Goal: Information Seeking & Learning: Find specific fact

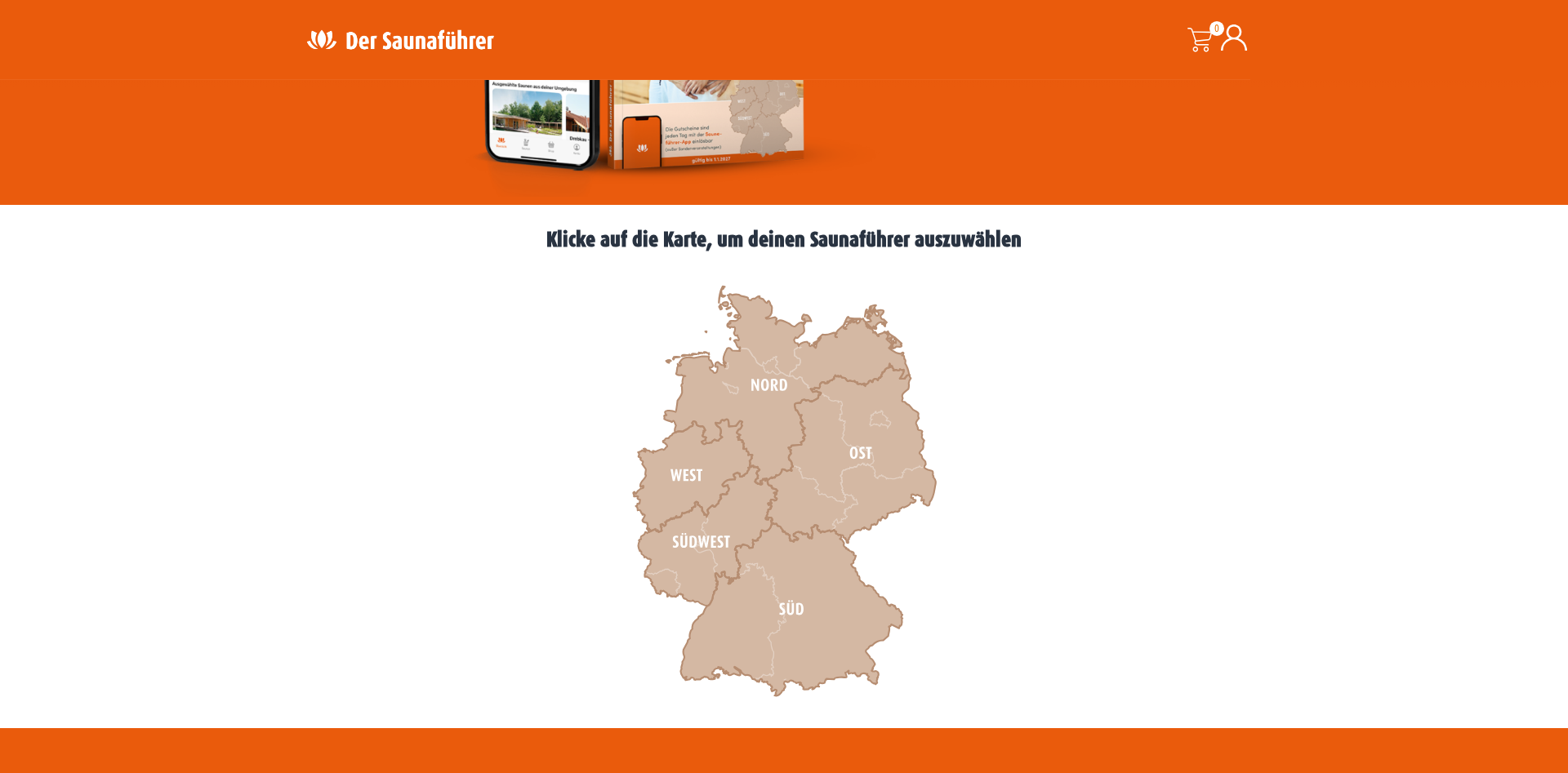
scroll to position [333, 0]
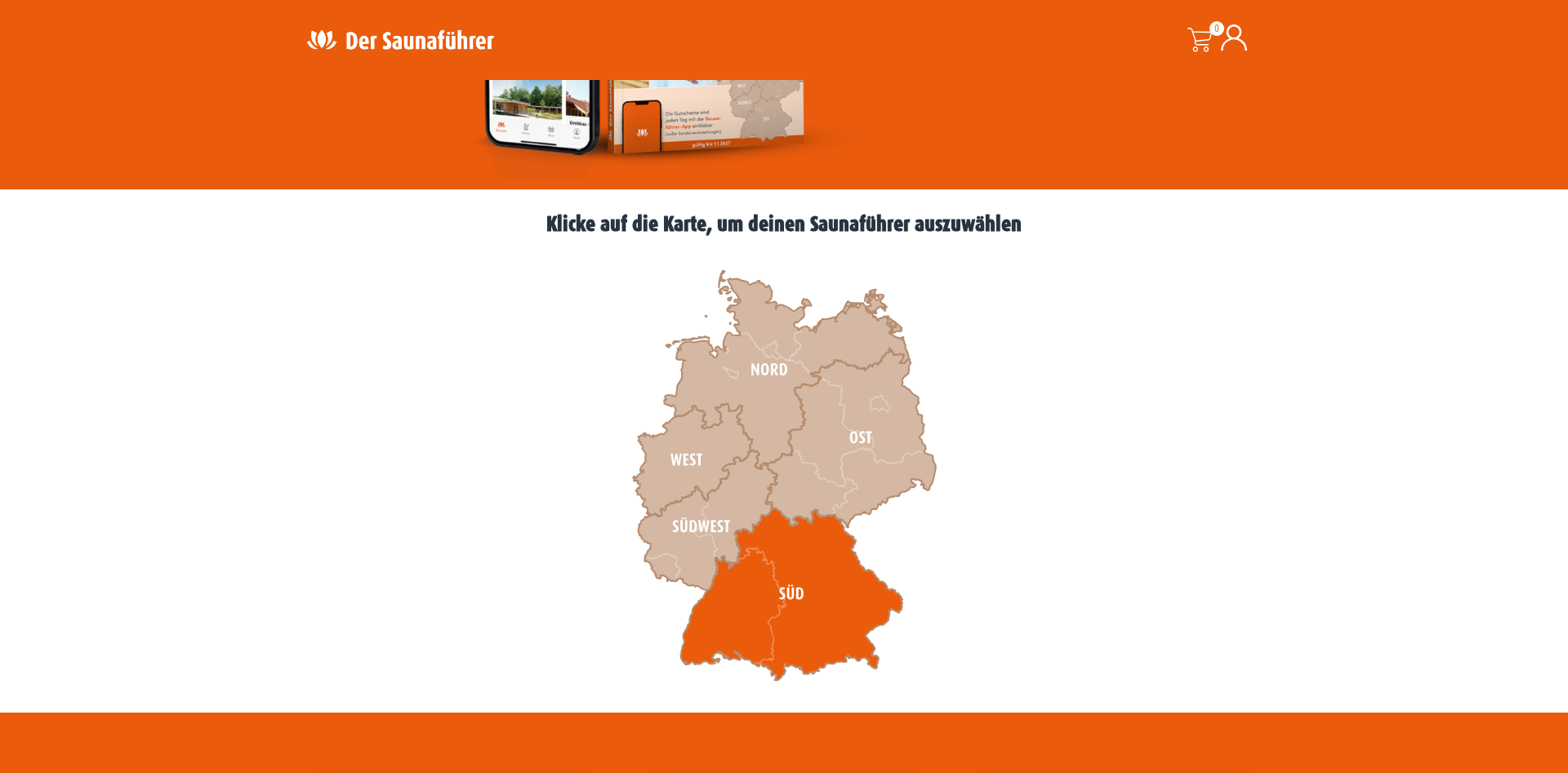
click at [818, 597] on icon at bounding box center [790, 594] width 222 height 173
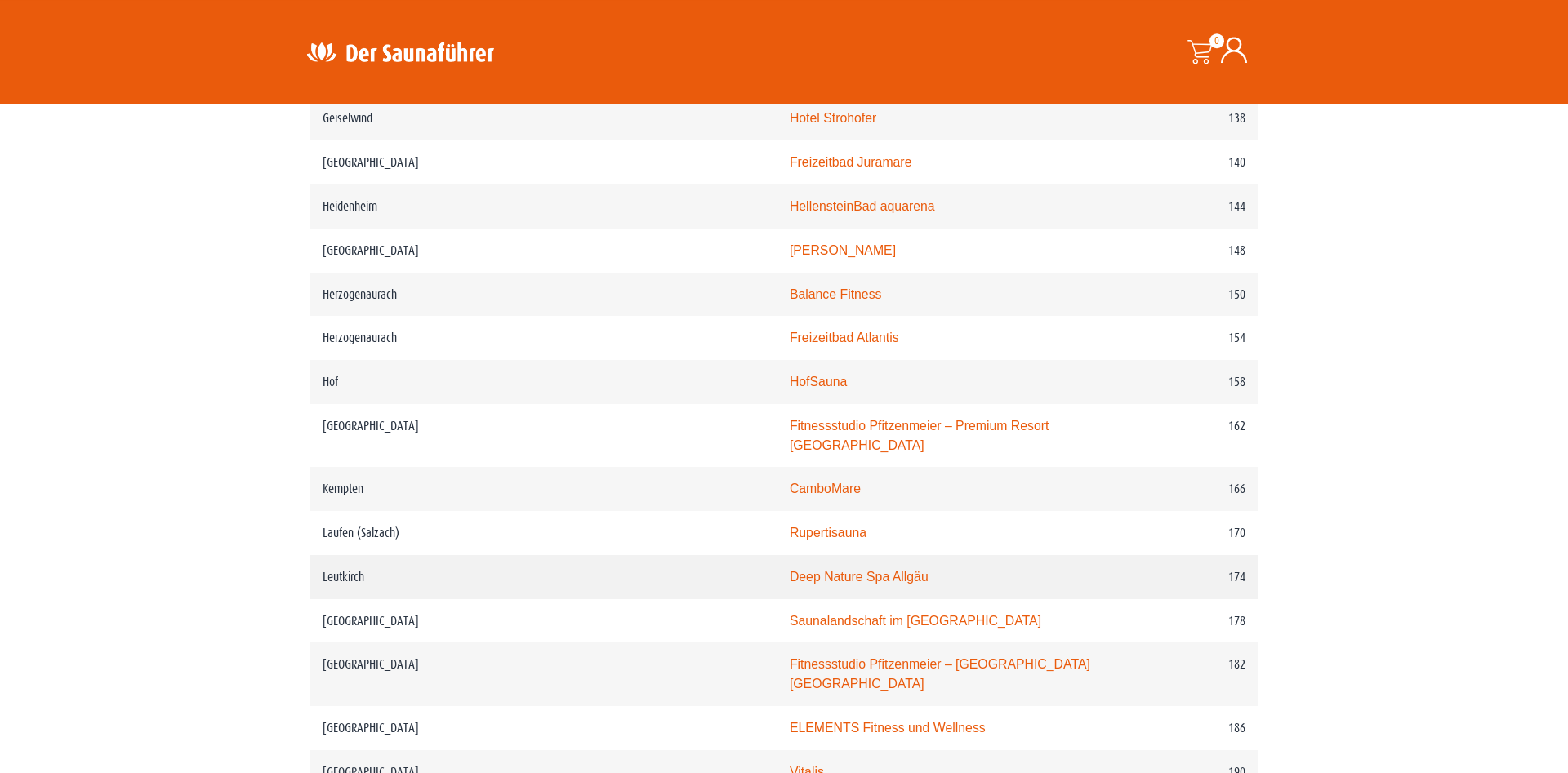
scroll to position [2165, 0]
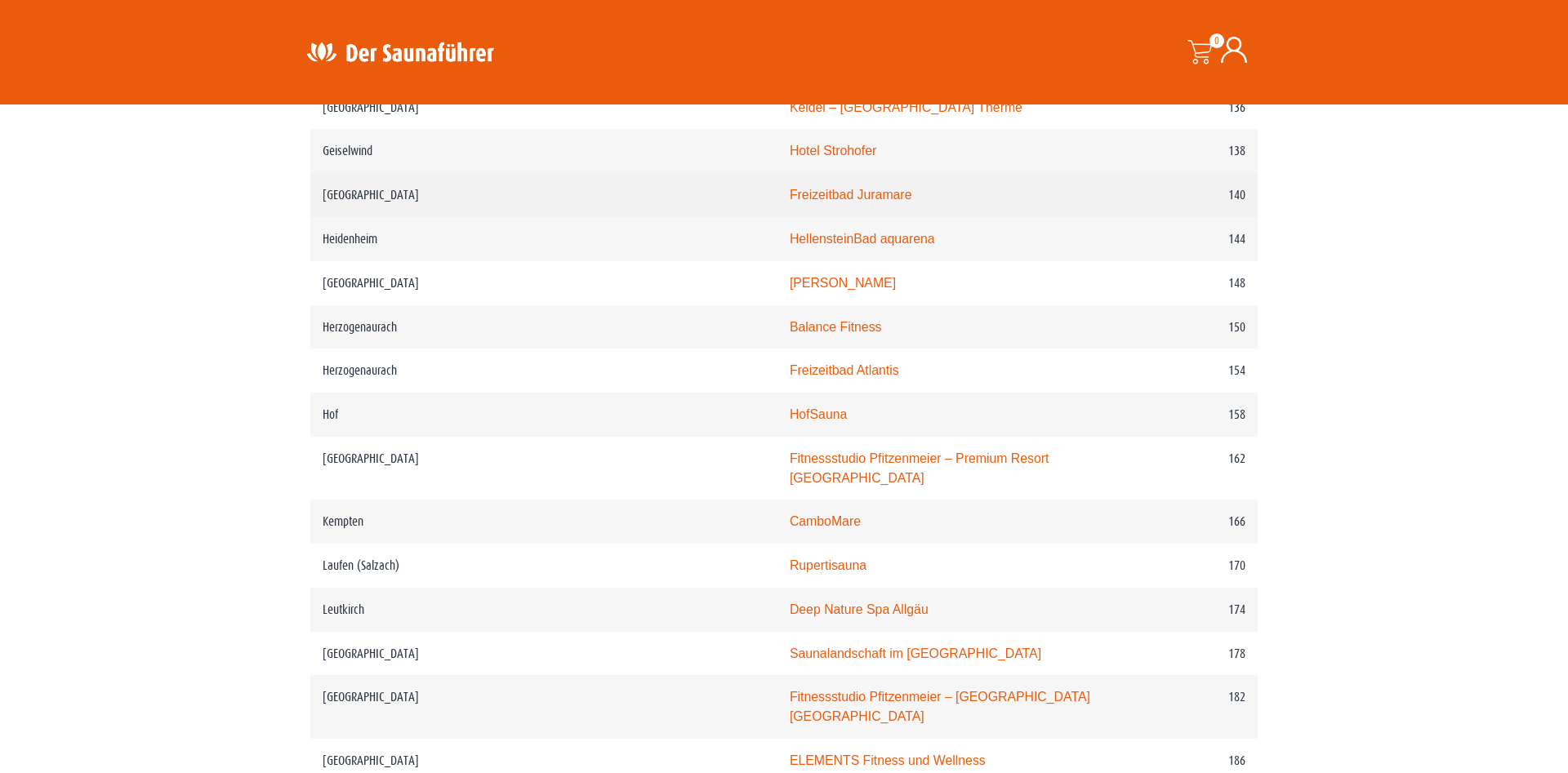
click at [790, 201] on link "Freizeitbad Juramare" at bounding box center [851, 194] width 123 height 14
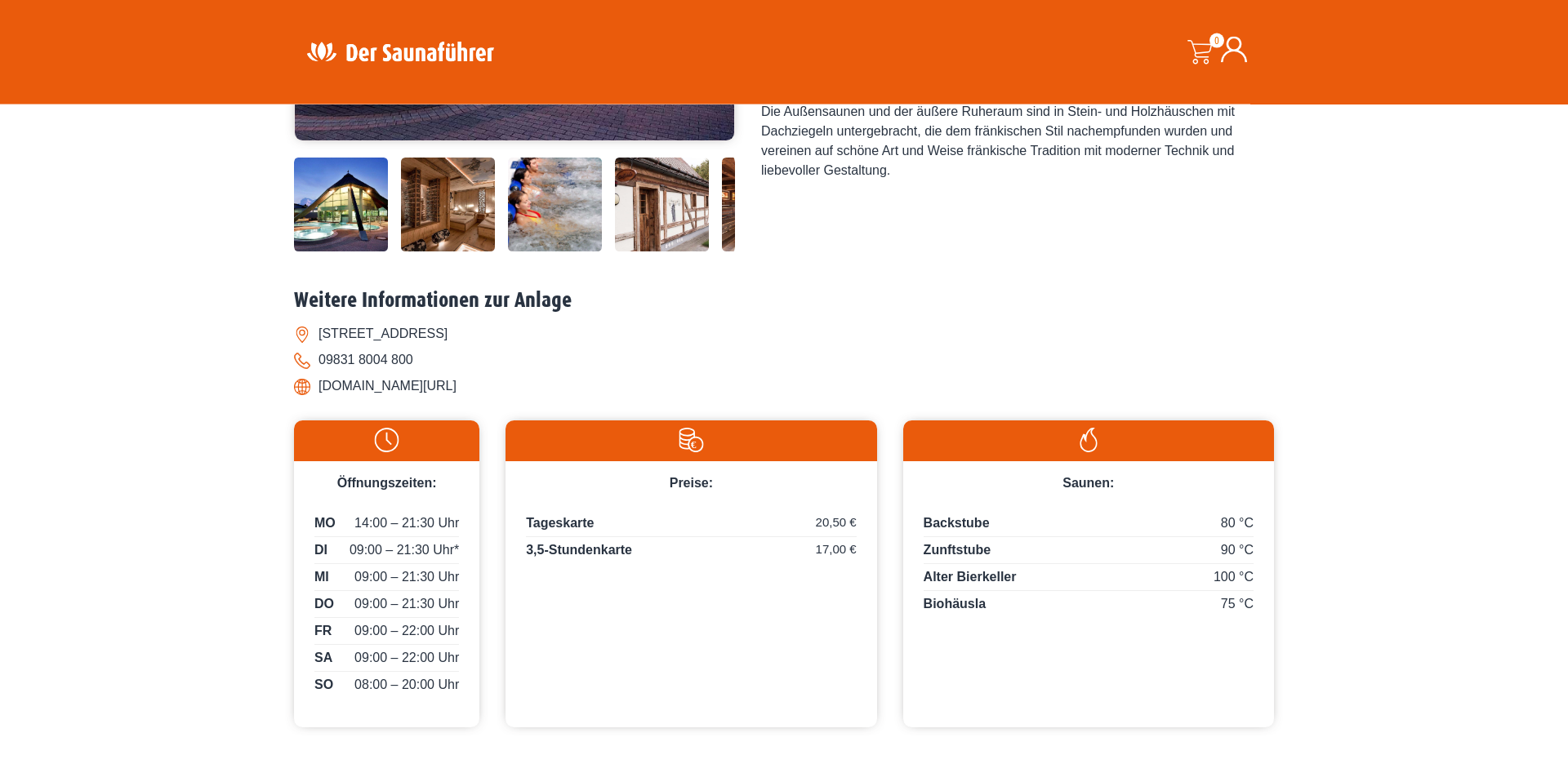
scroll to position [500, 0]
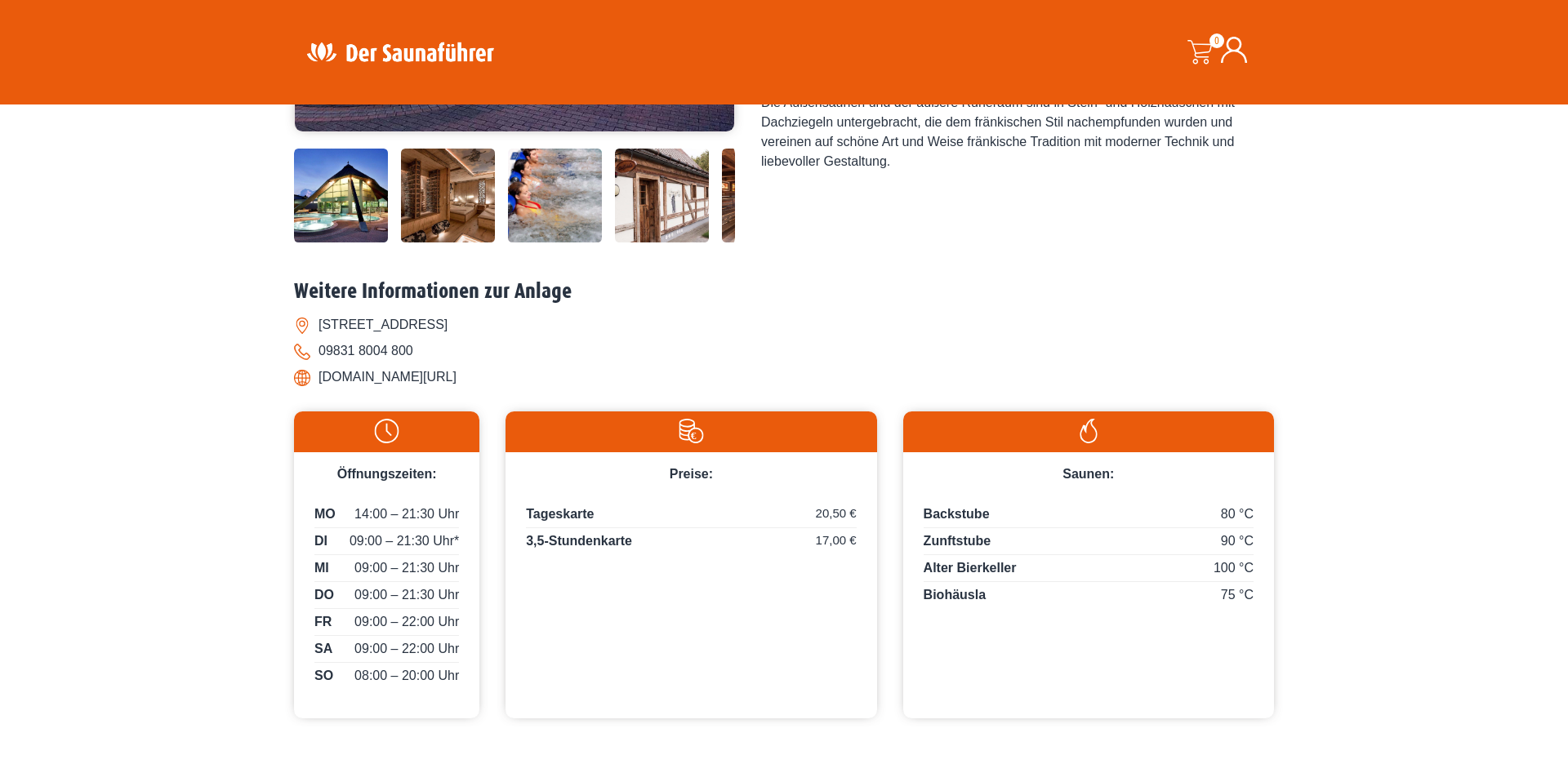
click at [678, 428] on img at bounding box center [691, 431] width 354 height 24
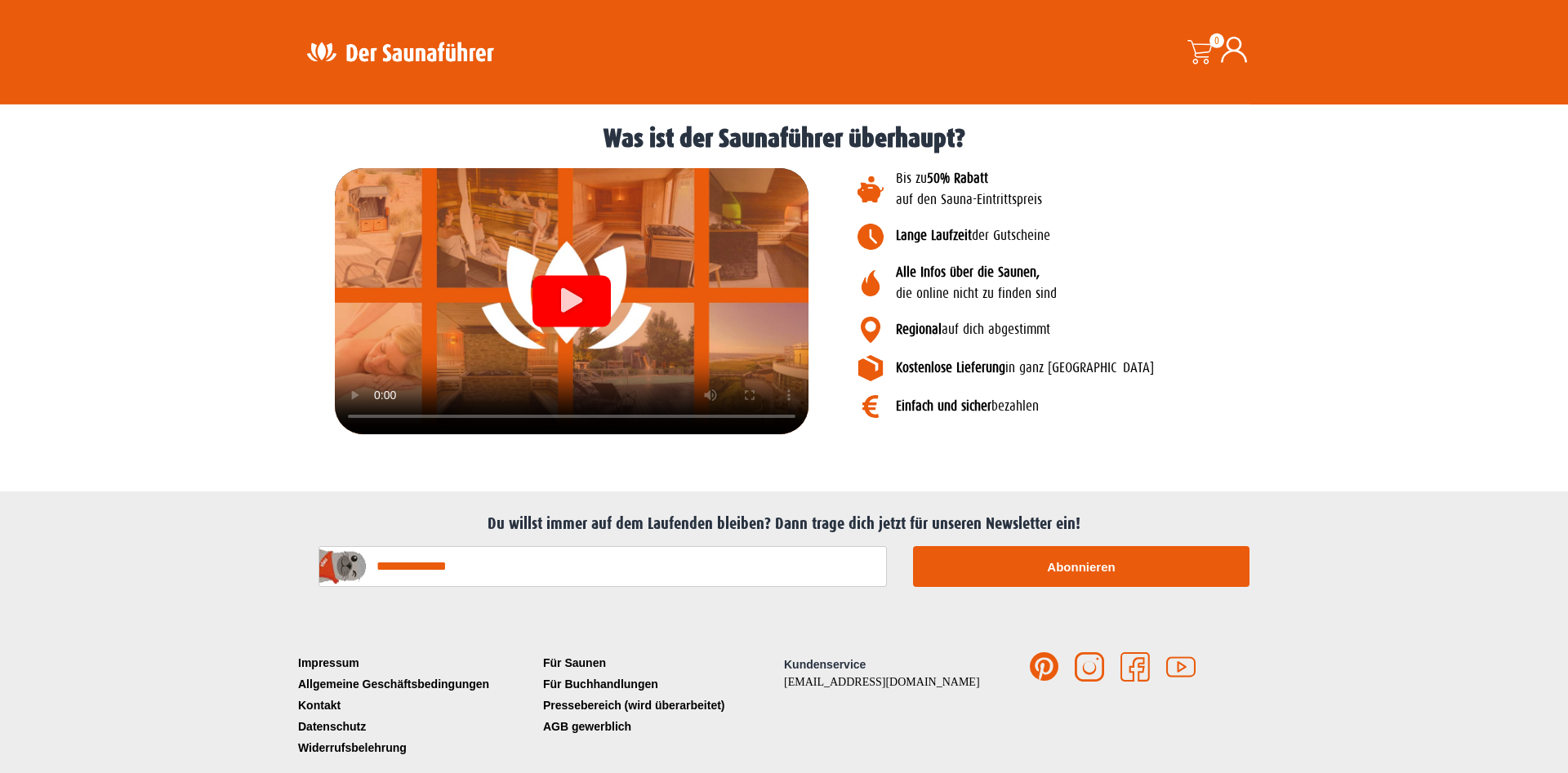
scroll to position [1853, 0]
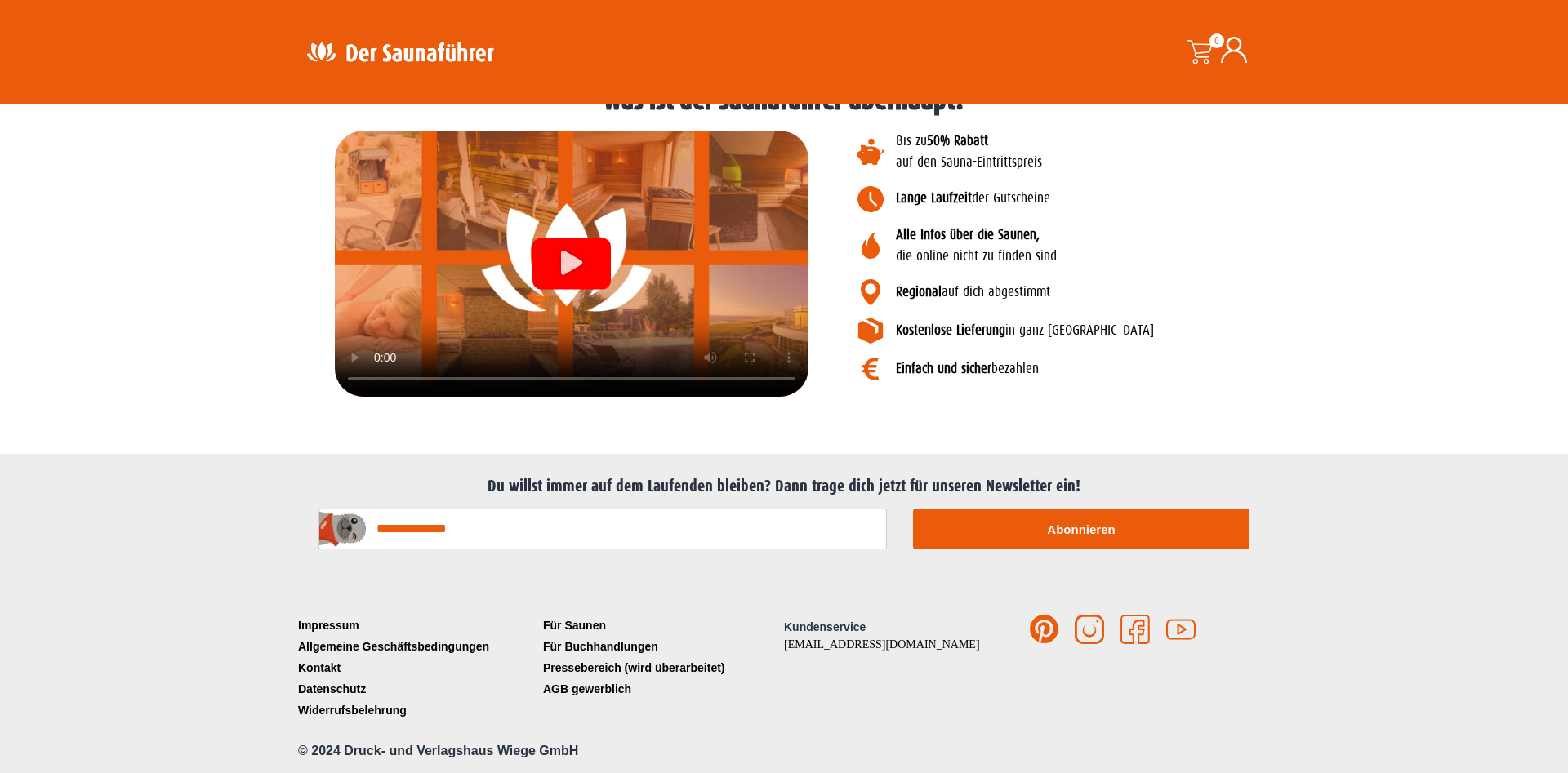
click at [823, 649] on link "[EMAIL_ADDRESS][DOMAIN_NAME]" at bounding box center [881, 644] width 196 height 12
click at [1422, 642] on section "Impressum Allgemeine Geschäftsbedingungen Kontakt Datenschutz Widerrufsbelehrun…" at bounding box center [784, 674] width 1568 height 199
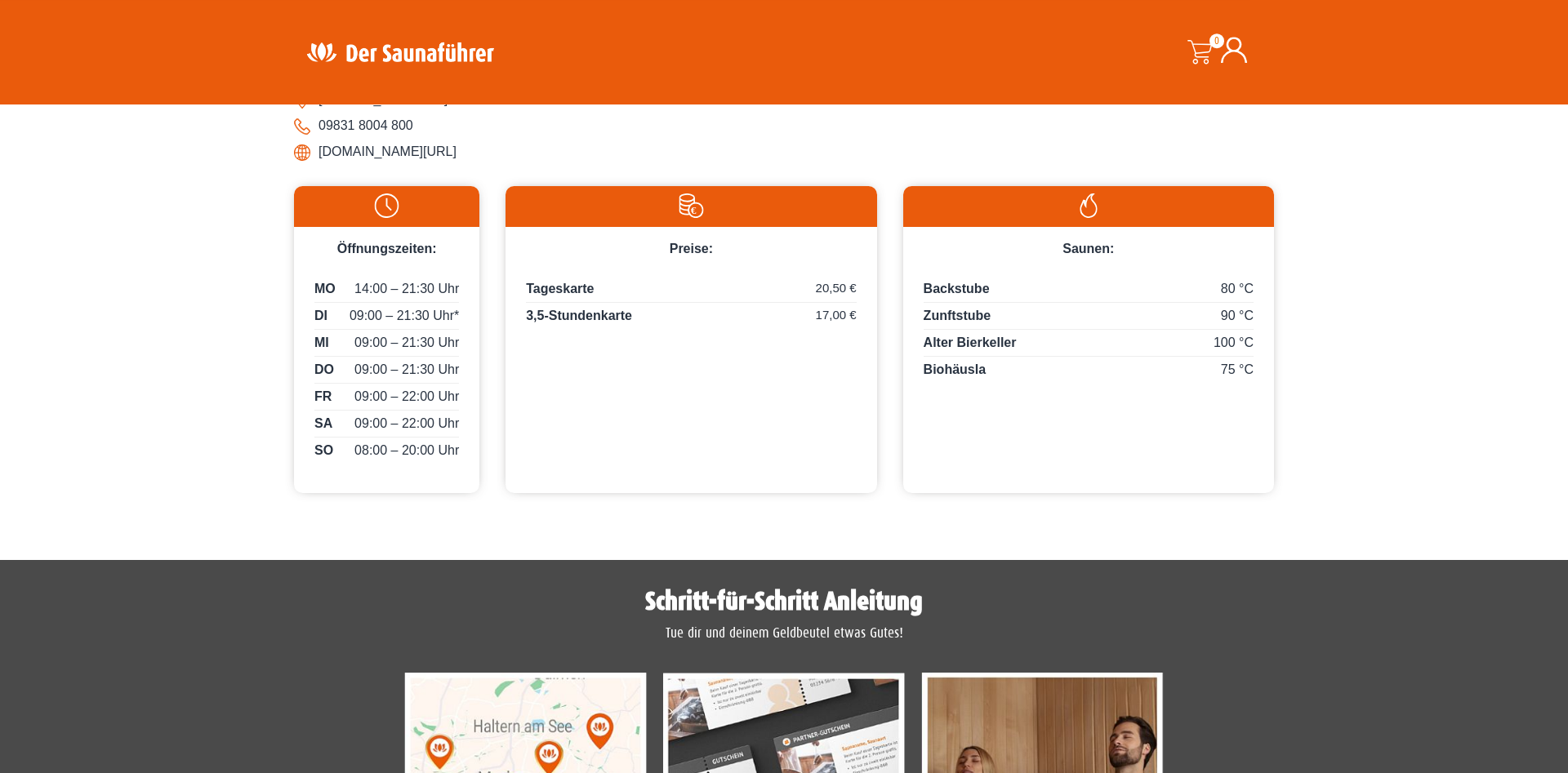
scroll to position [687, 0]
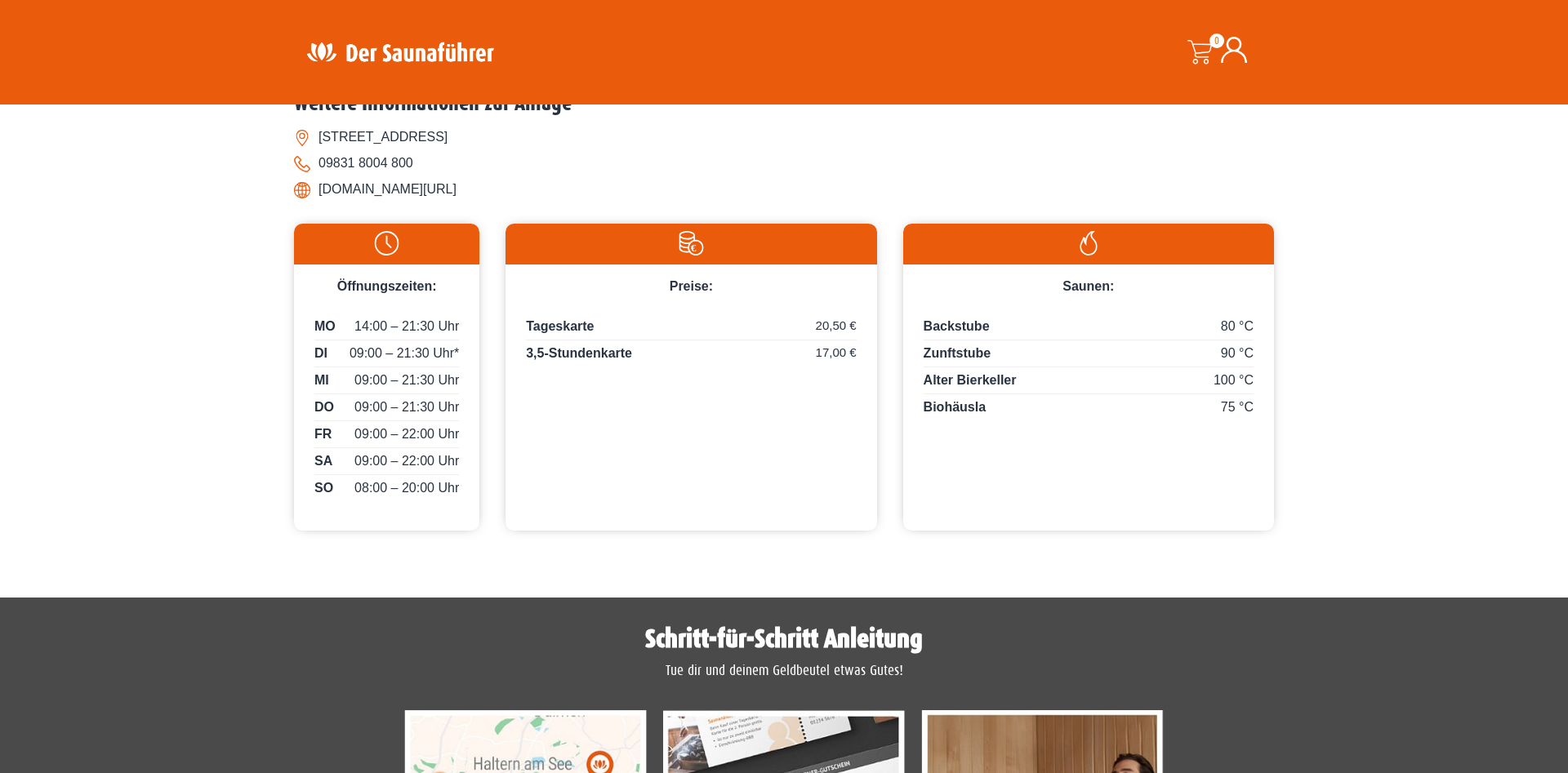
click at [439, 352] on span "09:00 – 21:30 Uhr*" at bounding box center [404, 353] width 110 height 20
click at [457, 352] on span "09:00 – 21:30 Uhr*" at bounding box center [404, 353] width 110 height 20
click at [365, 250] on img at bounding box center [387, 244] width 169 height 24
click at [389, 296] on div "Öffnungszeiten:" at bounding box center [386, 280] width 186 height 32
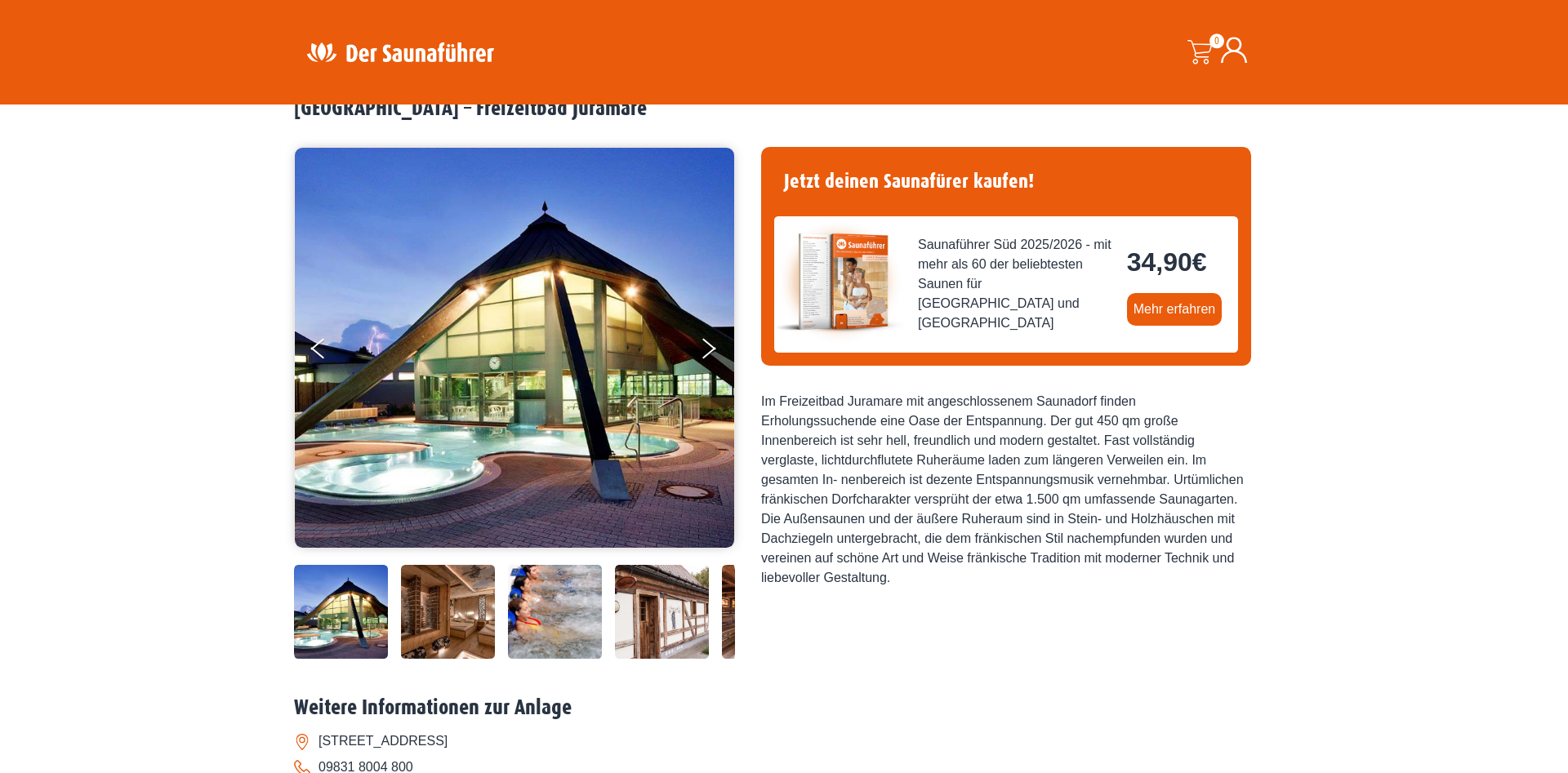
scroll to position [167, 0]
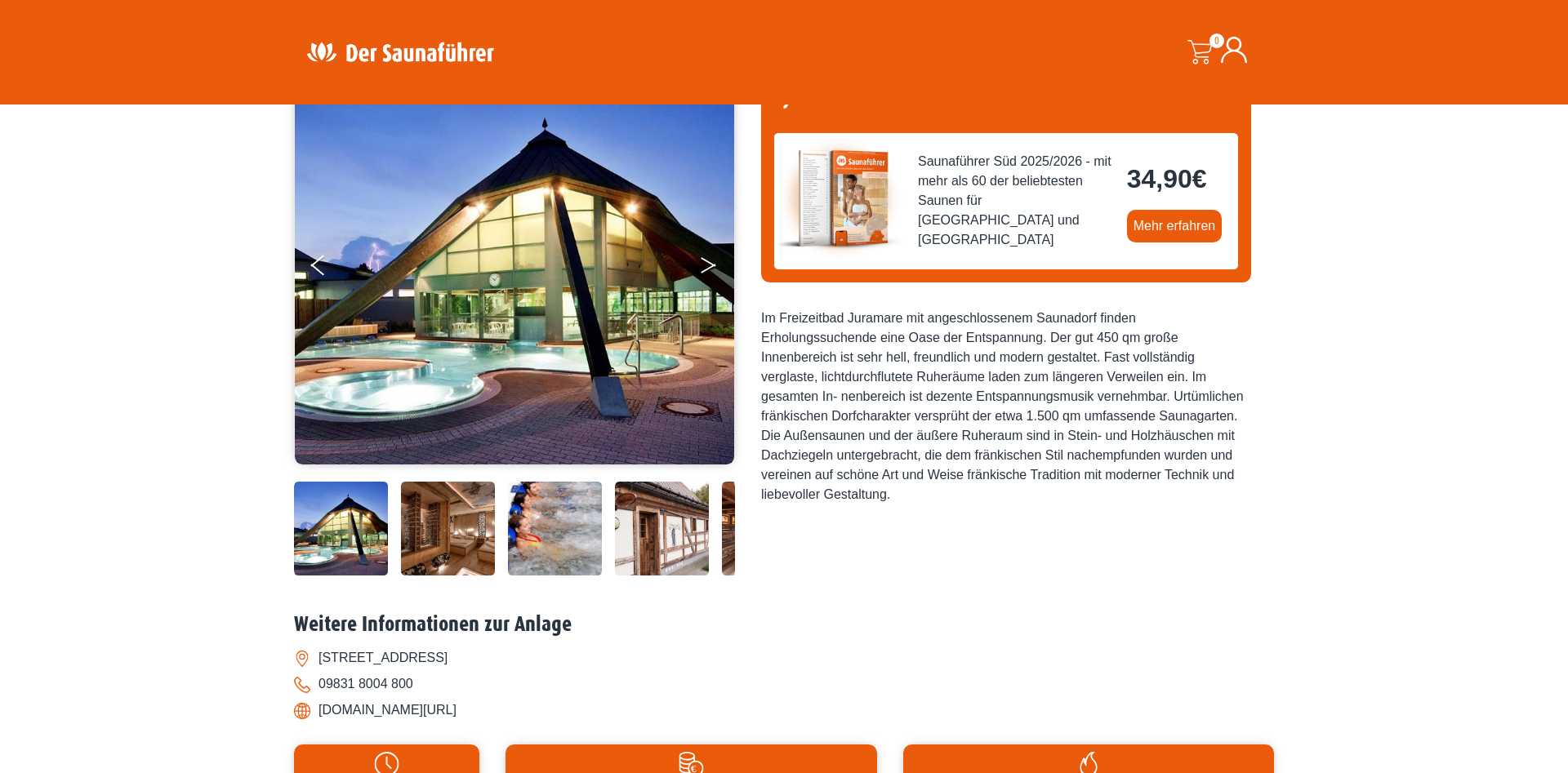
click at [716, 263] on button "Next" at bounding box center [719, 268] width 41 height 41
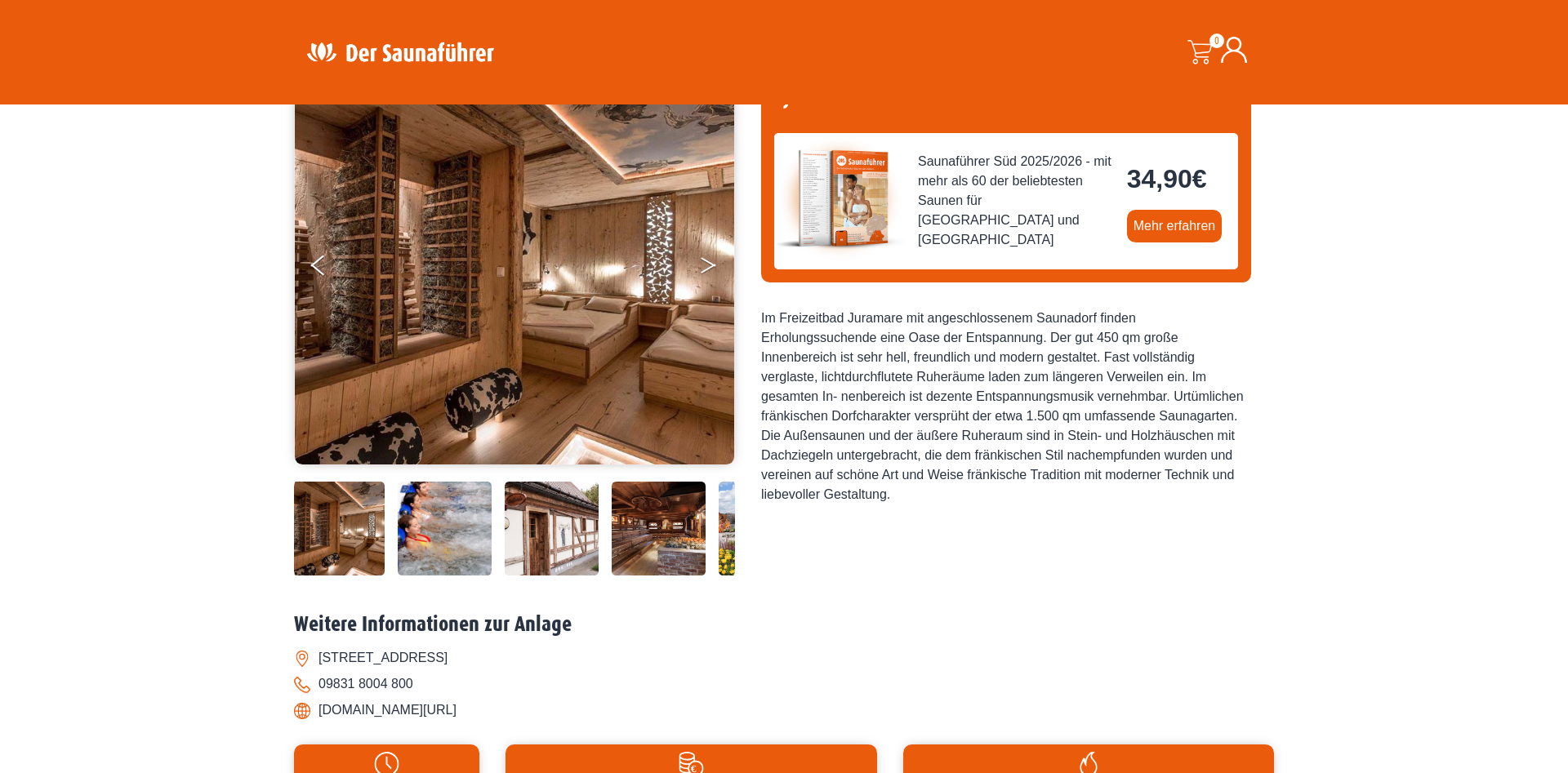
click at [712, 263] on button "Next" at bounding box center [719, 268] width 41 height 41
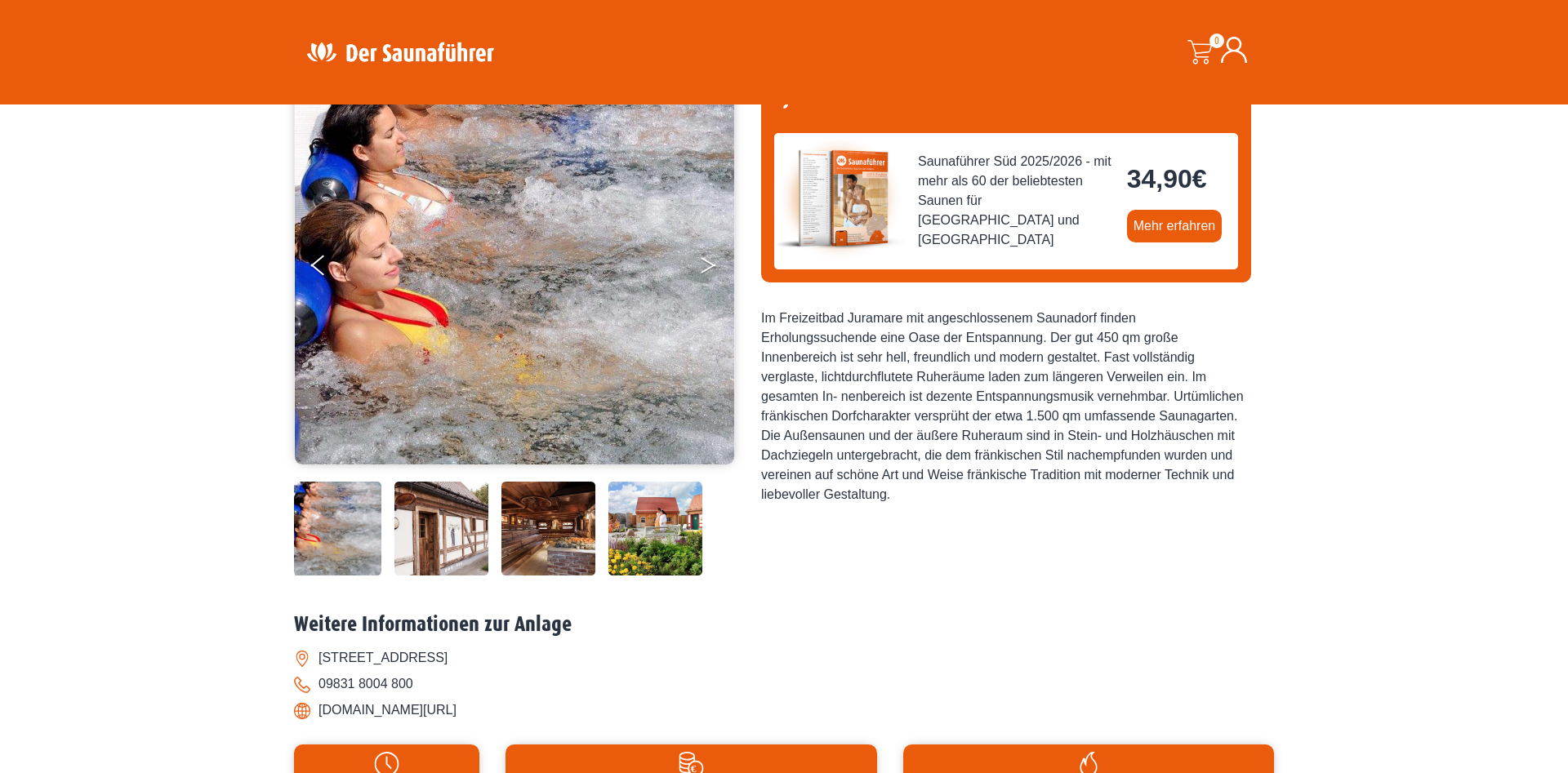
click at [712, 263] on button "Next" at bounding box center [719, 268] width 41 height 41
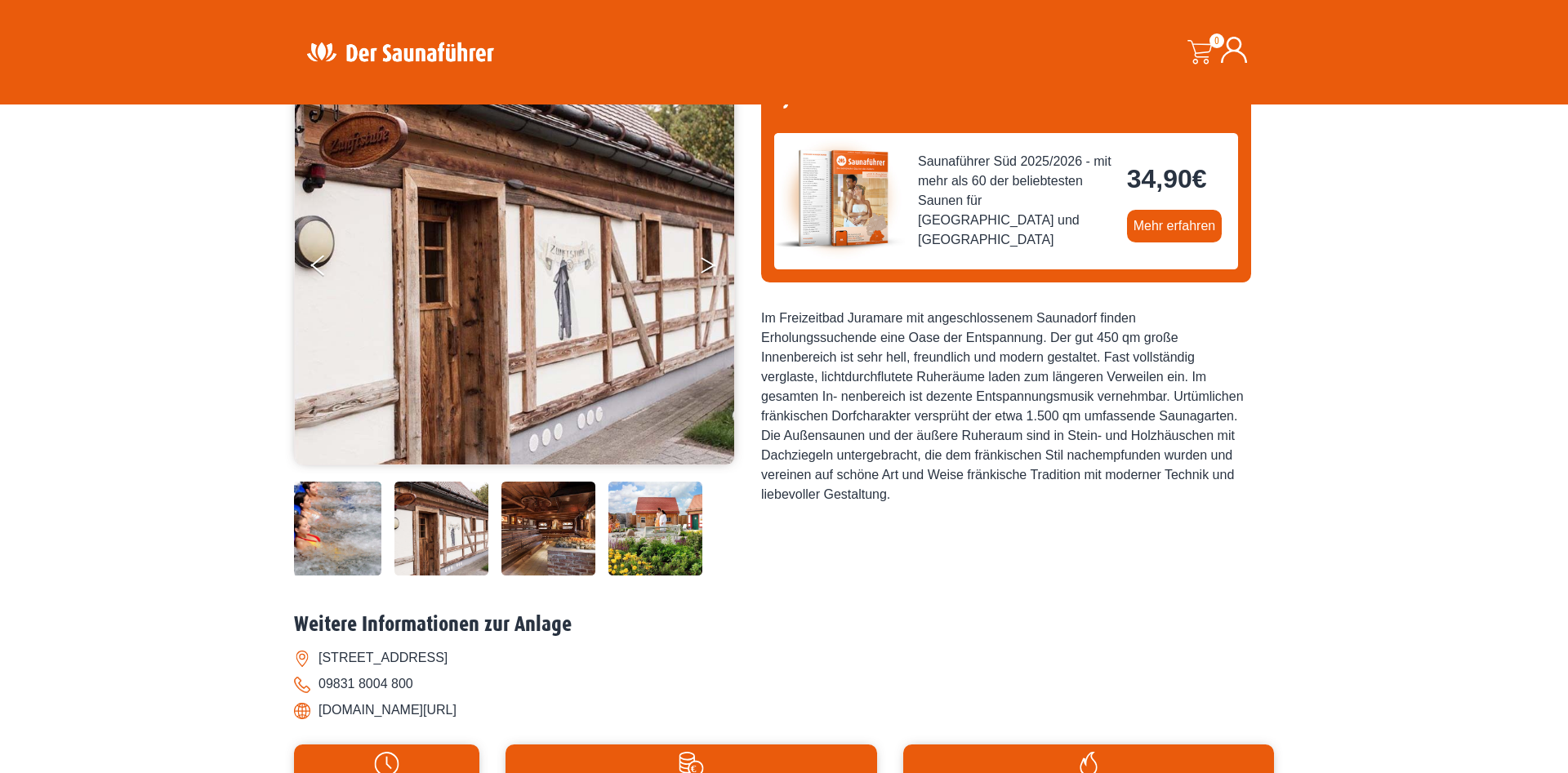
click at [712, 263] on button "Next" at bounding box center [719, 268] width 41 height 41
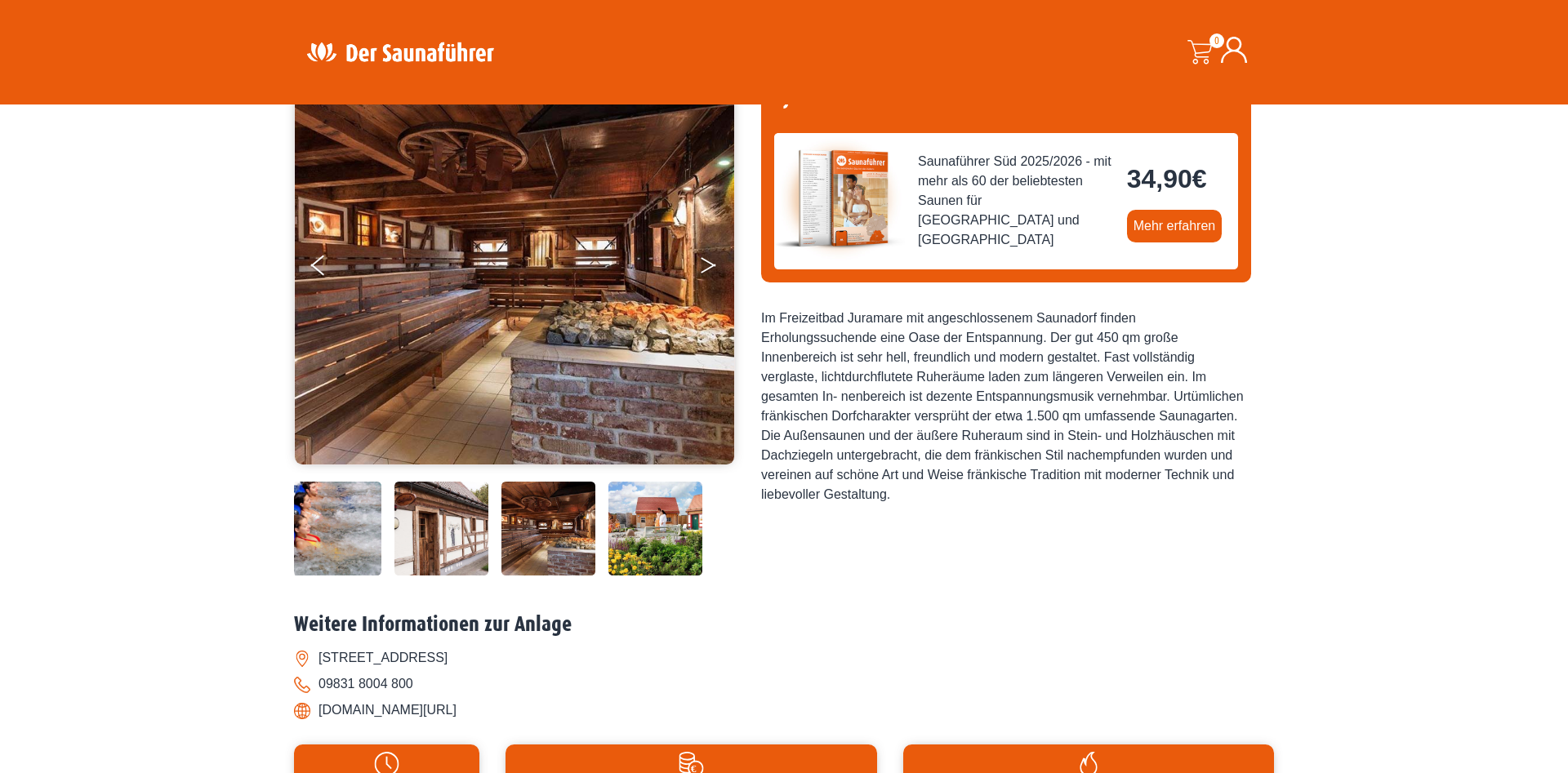
click at [712, 263] on button "Next" at bounding box center [719, 268] width 41 height 41
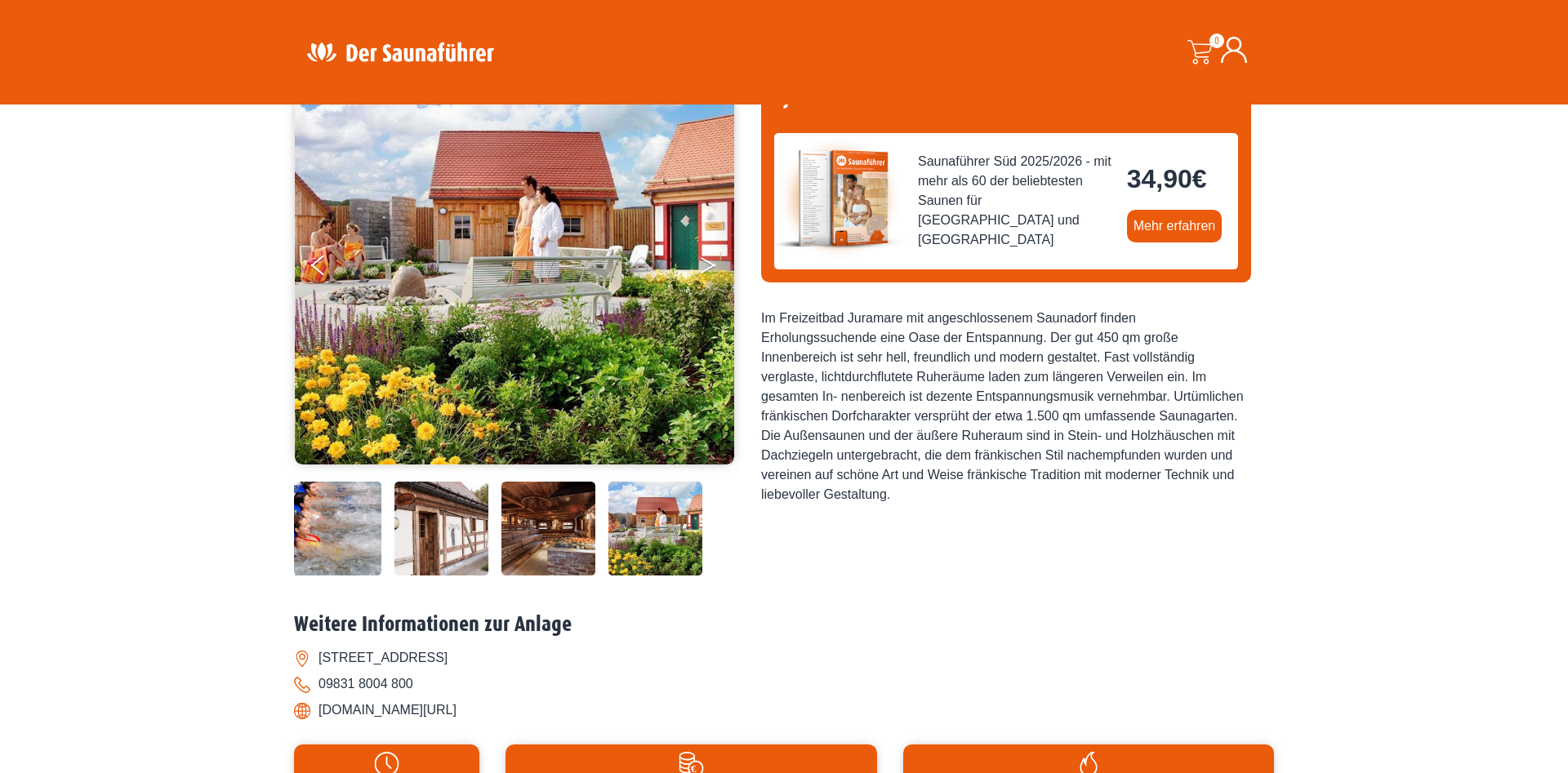
click at [712, 263] on button "Next" at bounding box center [719, 268] width 41 height 41
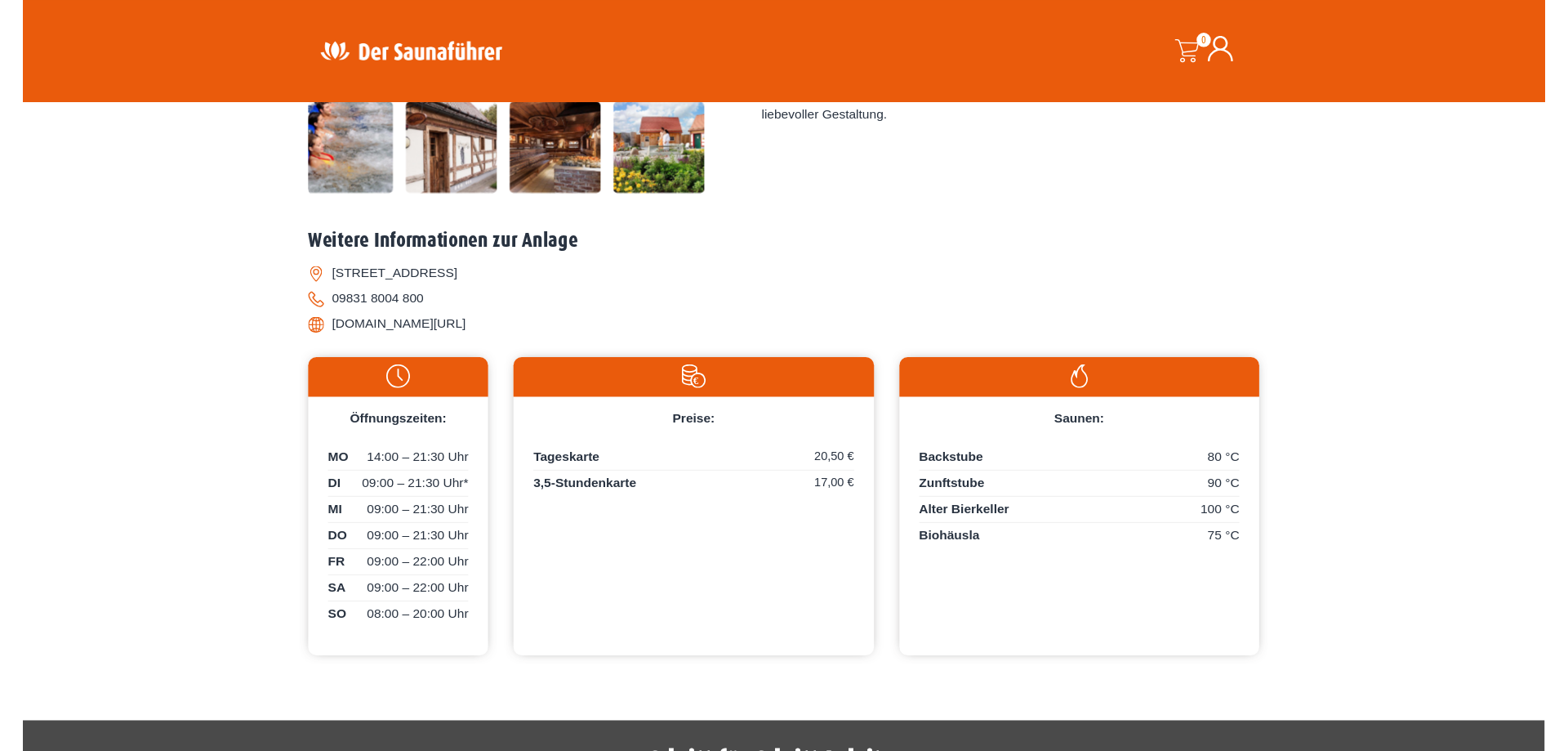
scroll to position [500, 0]
